Goal: Task Accomplishment & Management: Manage account settings

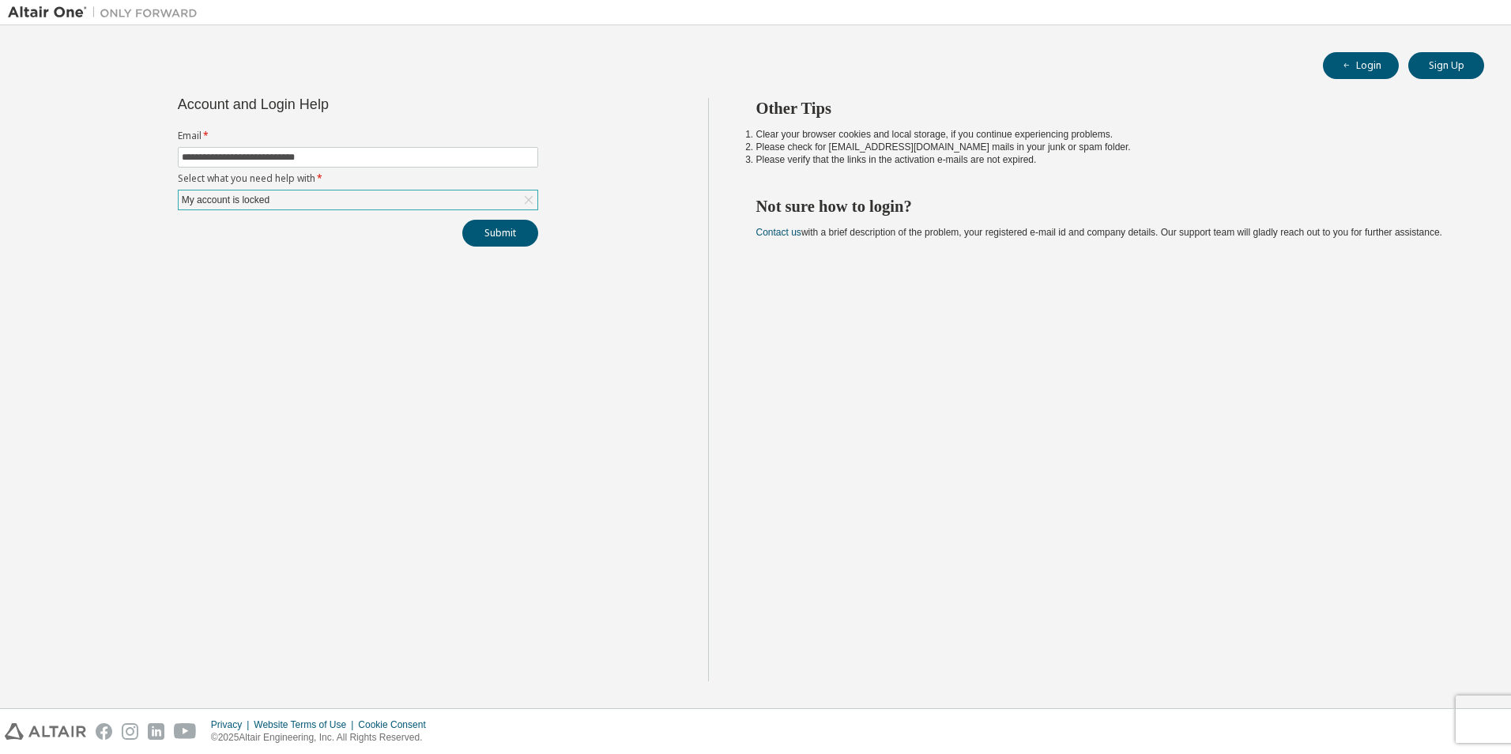
click at [334, 198] on div "My account is locked" at bounding box center [358, 199] width 359 height 19
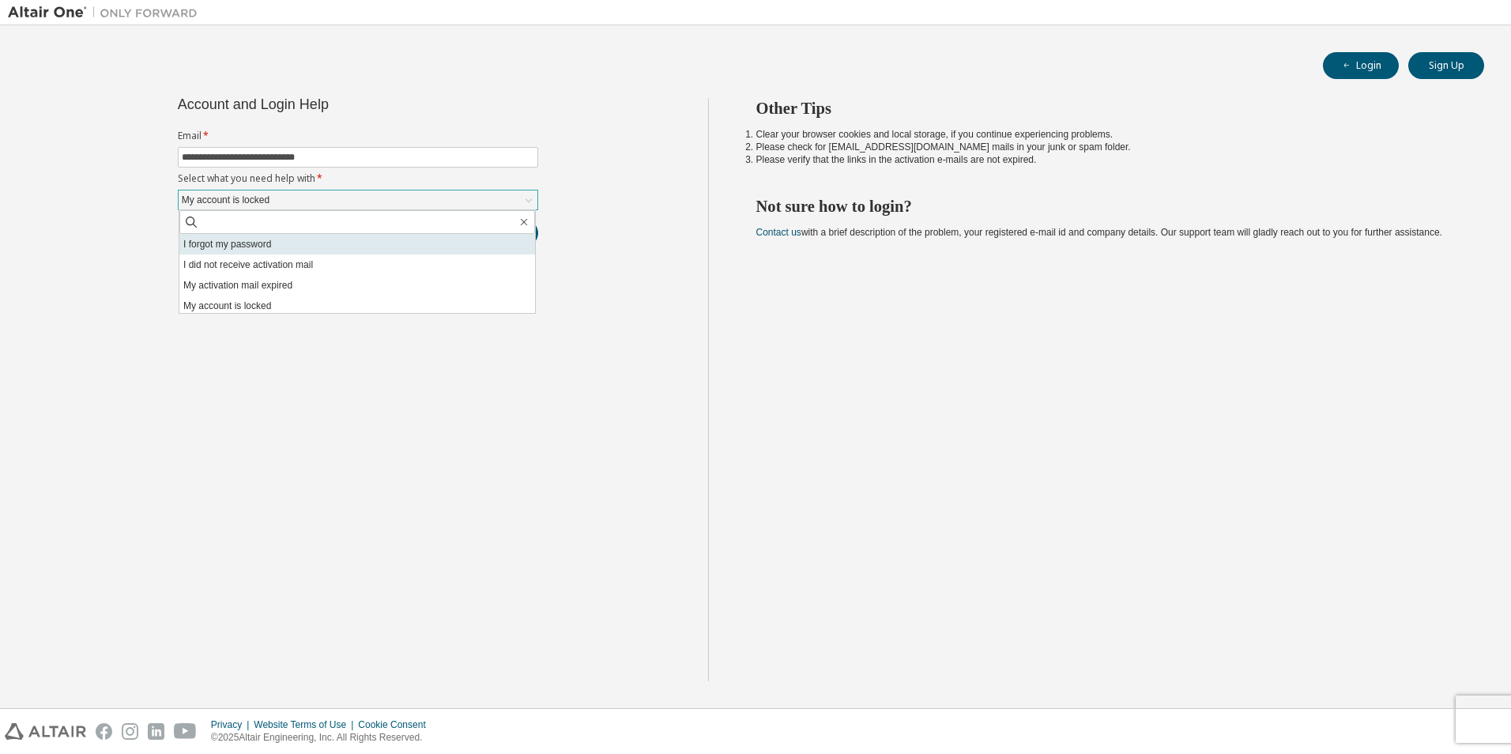
click at [253, 247] on li "I forgot my password" at bounding box center [357, 244] width 356 height 21
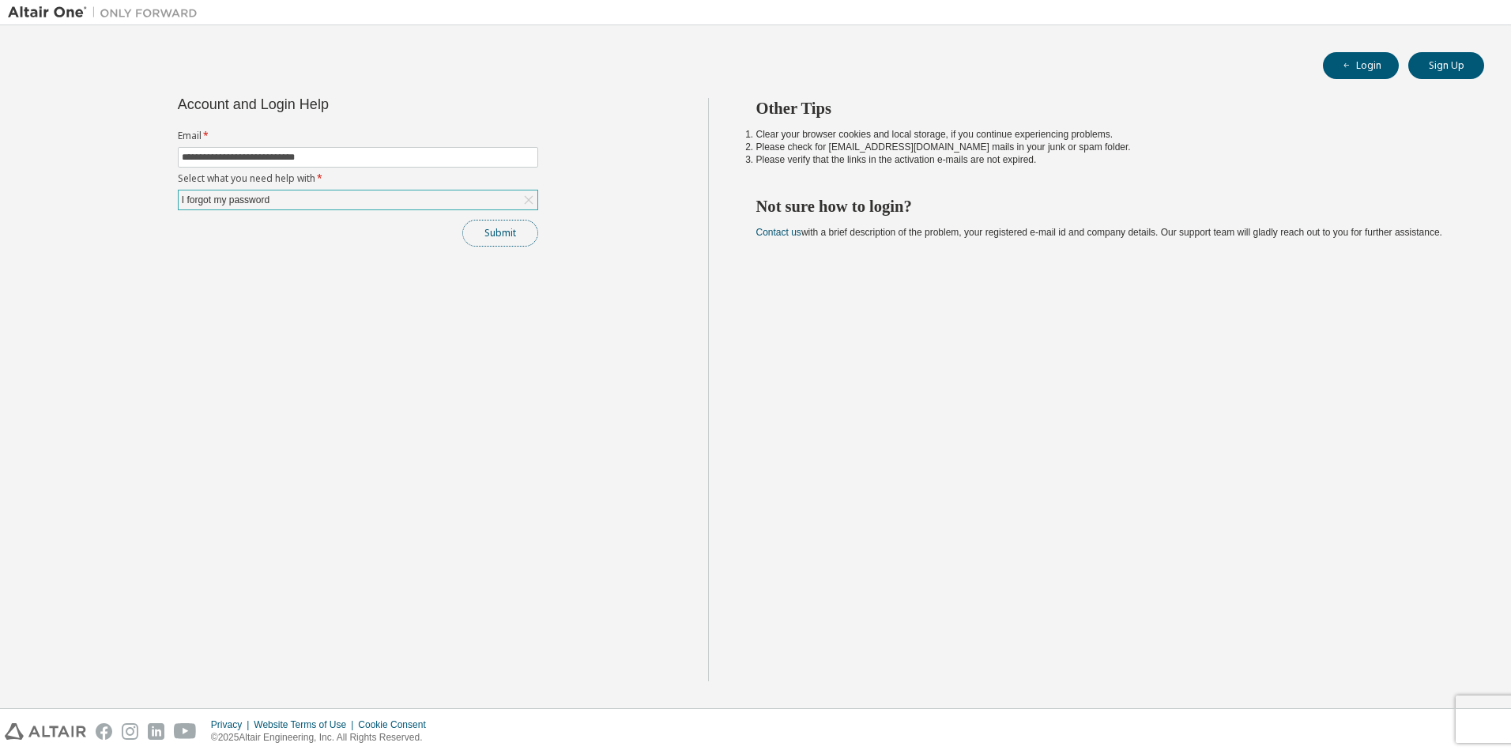
click at [503, 234] on button "Submit" at bounding box center [500, 233] width 76 height 27
drag, startPoint x: 904, startPoint y: 146, endPoint x: 827, endPoint y: 150, distance: 77.6
click at [827, 150] on li "Please check for [EMAIL_ADDRESS][DOMAIN_NAME] mails in your junk or spam folder." at bounding box center [1106, 147] width 700 height 13
copy li "[EMAIL_ADDRESS][DOMAIN_NAME]"
click at [295, 195] on div "I forgot my password" at bounding box center [358, 199] width 359 height 19
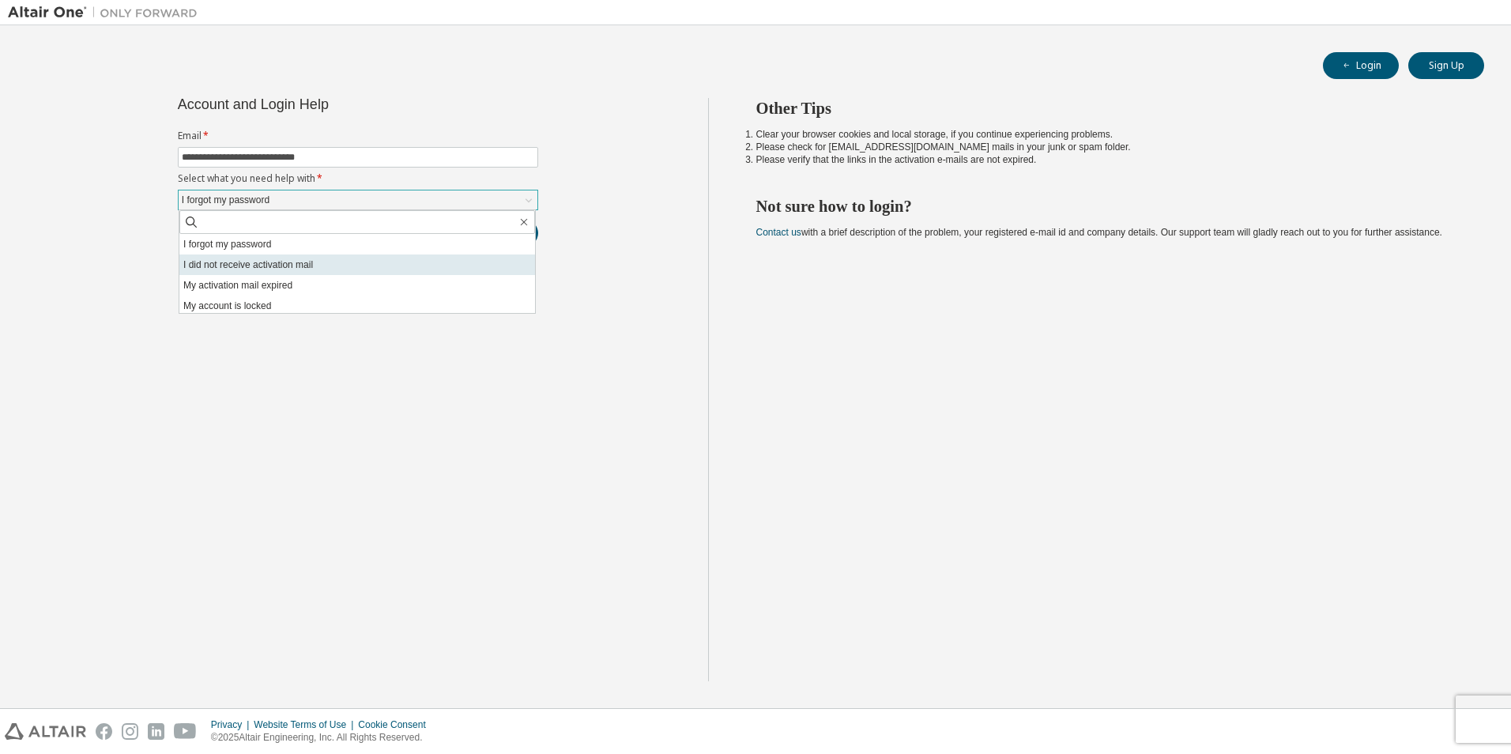
click at [281, 266] on li "I did not receive activation mail" at bounding box center [357, 264] width 356 height 21
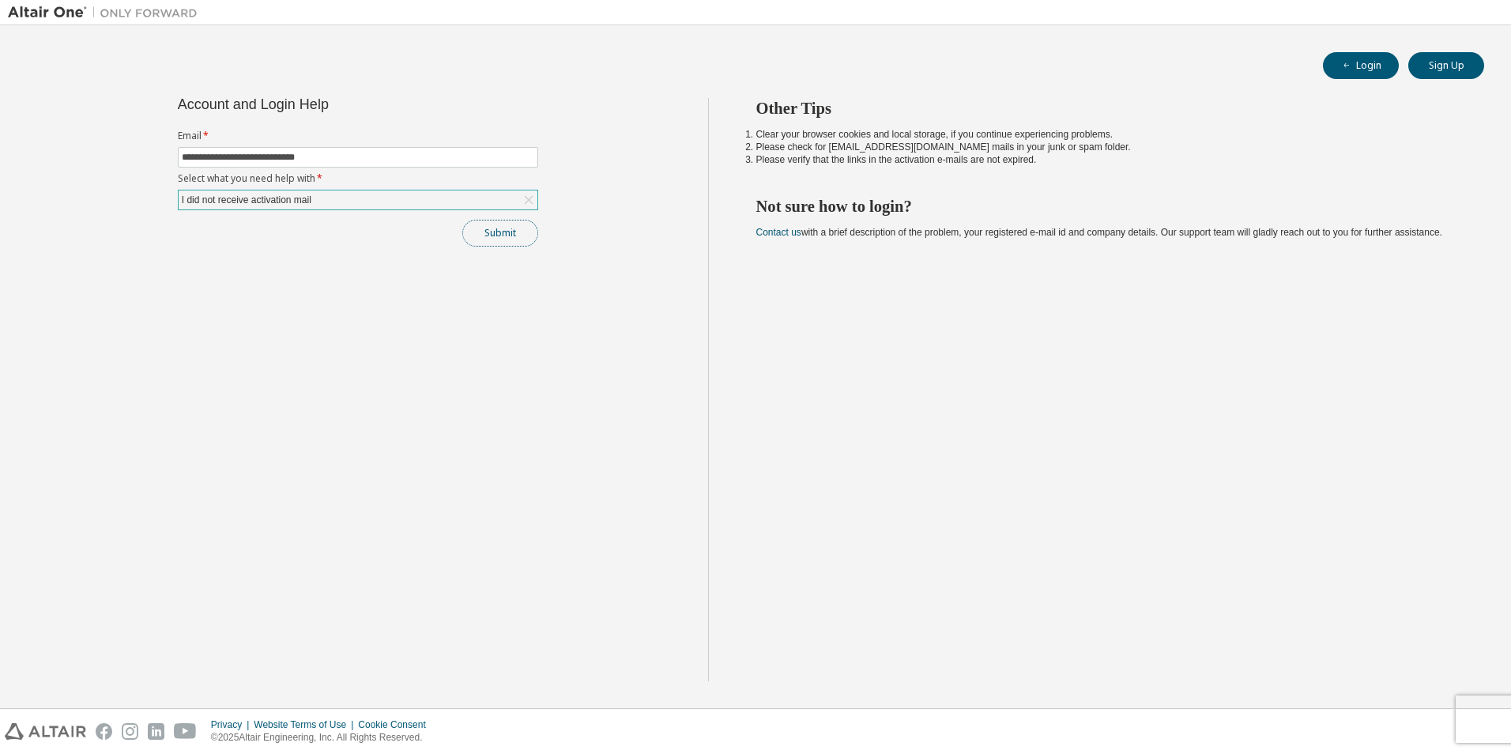
click at [515, 232] on button "Submit" at bounding box center [500, 233] width 76 height 27
